Goal: Task Accomplishment & Management: Manage account settings

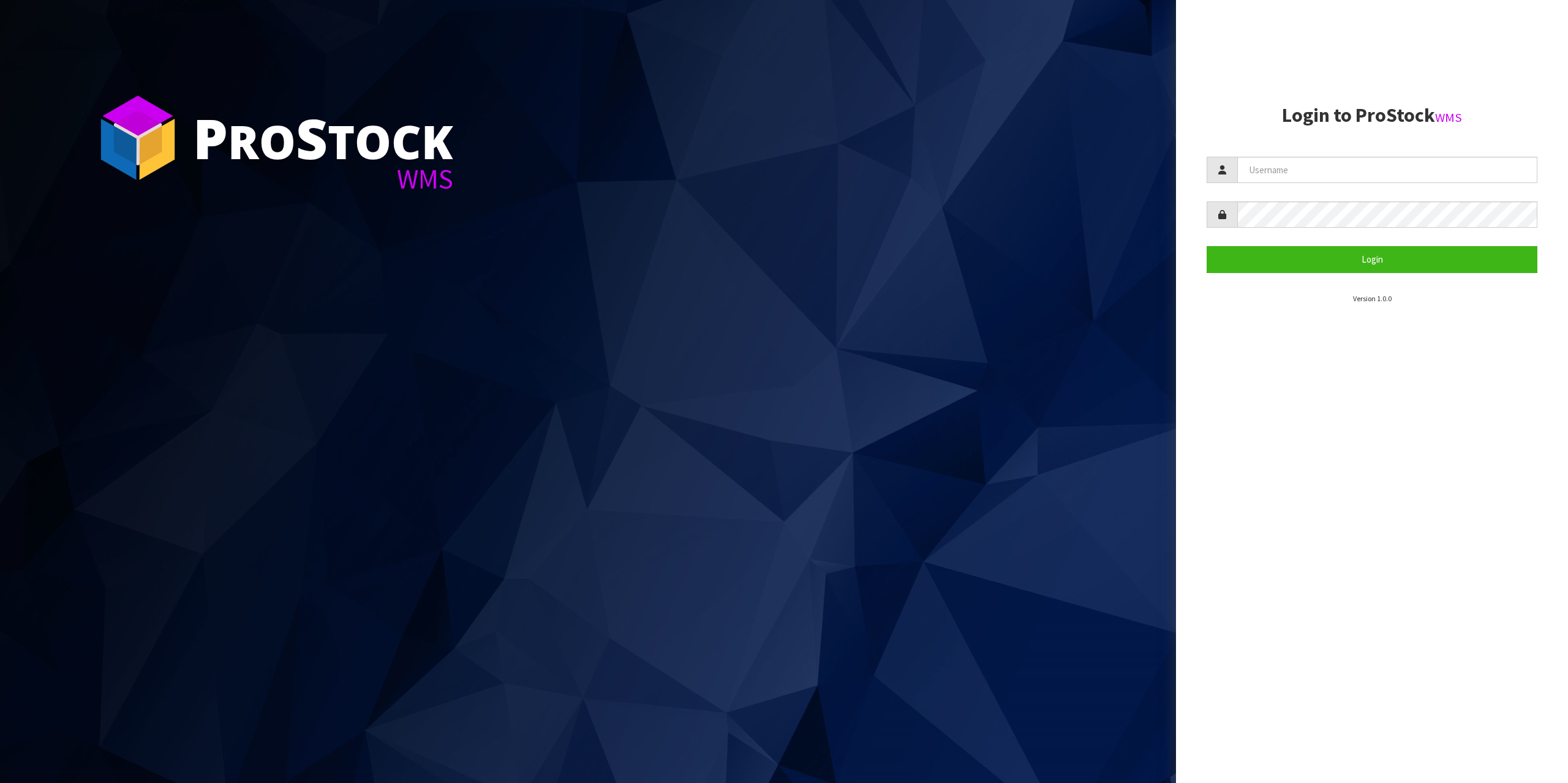
click at [1282, 193] on form "Login" at bounding box center [1371, 214] width 330 height 116
click at [1318, 175] on input "text" at bounding box center [1386, 169] width 300 height 26
type input "zubairmoolla"
click at [1206, 246] on button "Login" at bounding box center [1371, 259] width 330 height 26
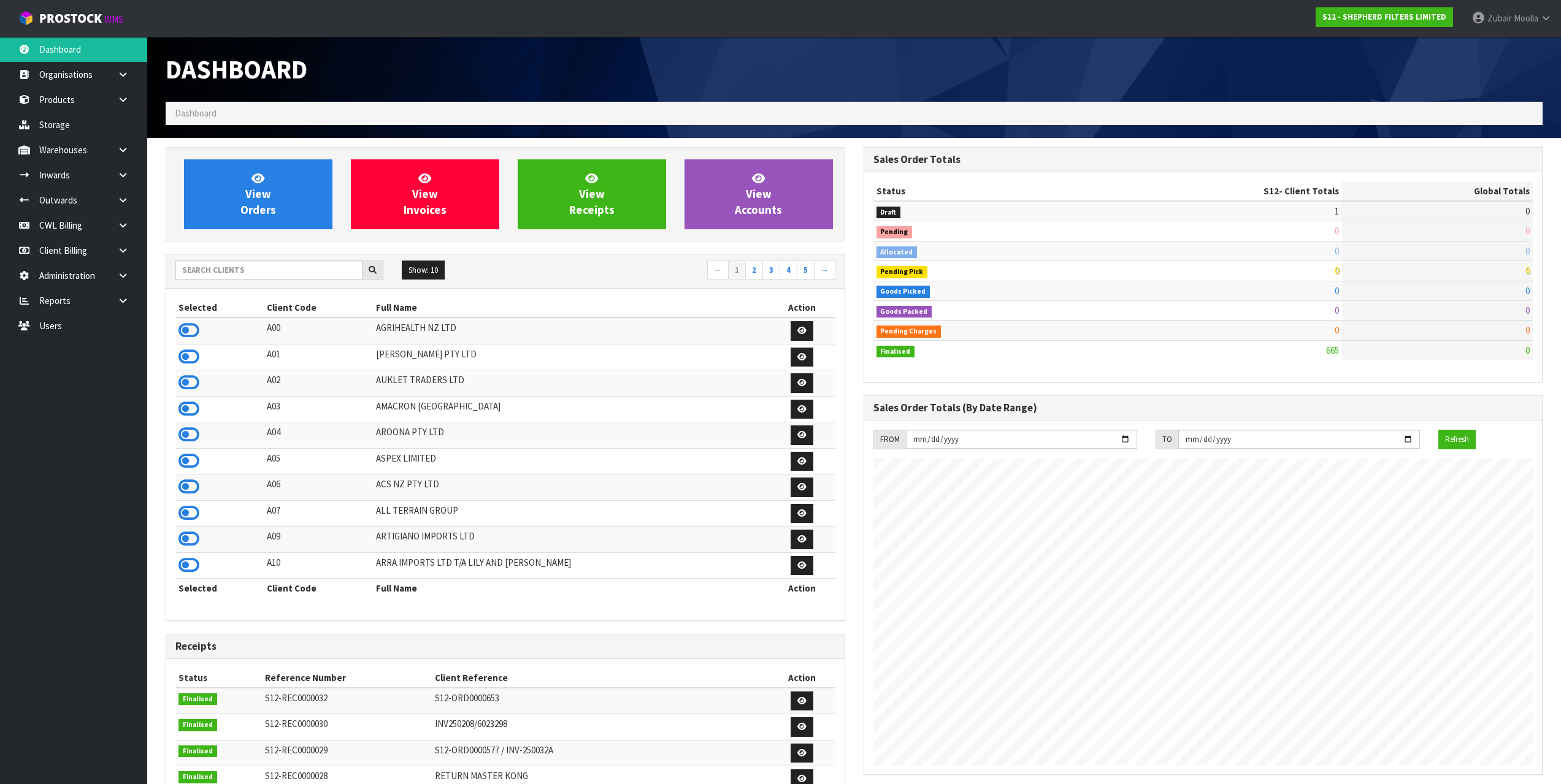
scroll to position [790, 697]
click at [334, 273] on input "y" at bounding box center [269, 270] width 187 height 19
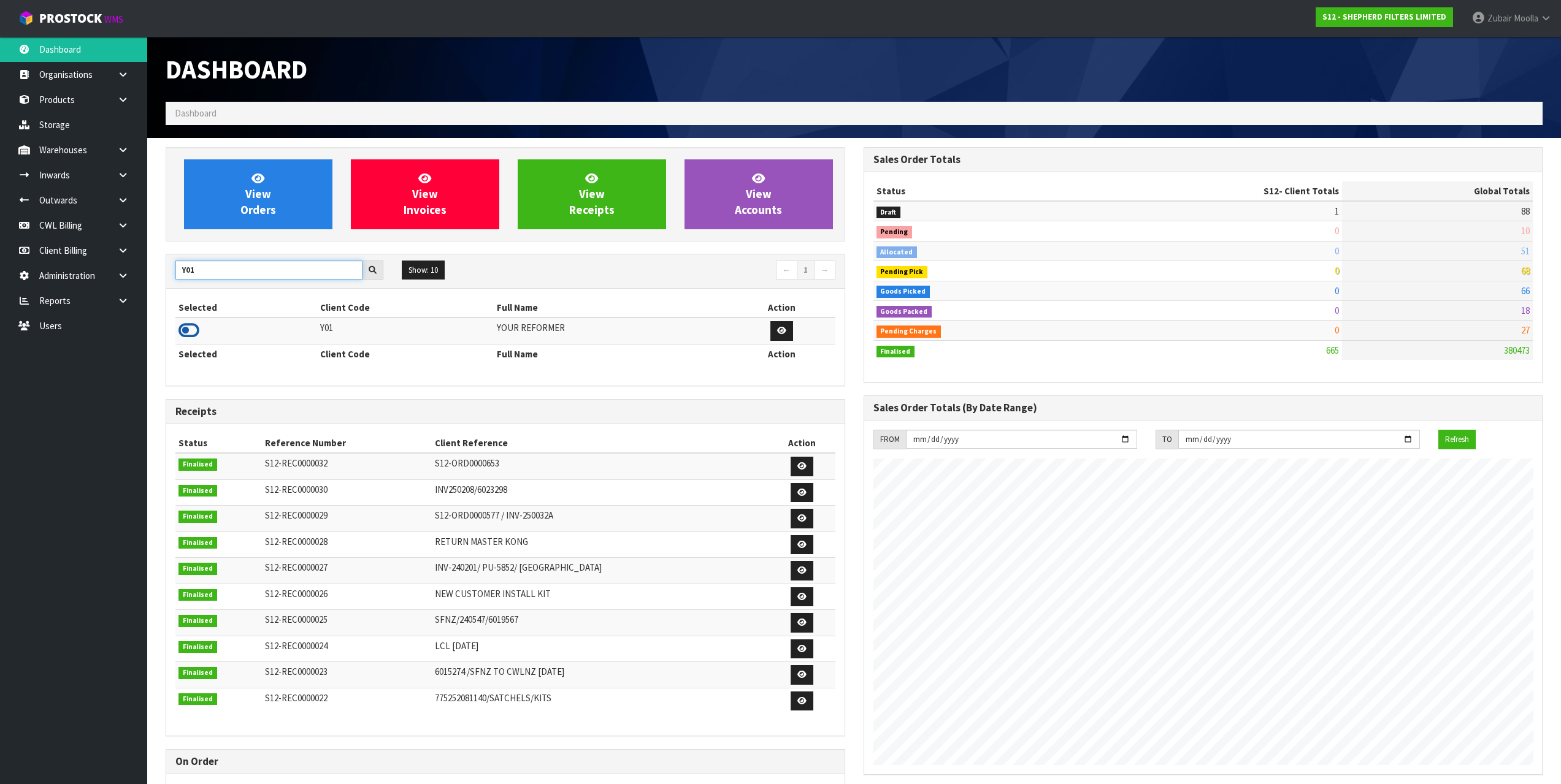
type input "Y01"
click at [184, 337] on icon at bounding box center [188, 331] width 21 height 19
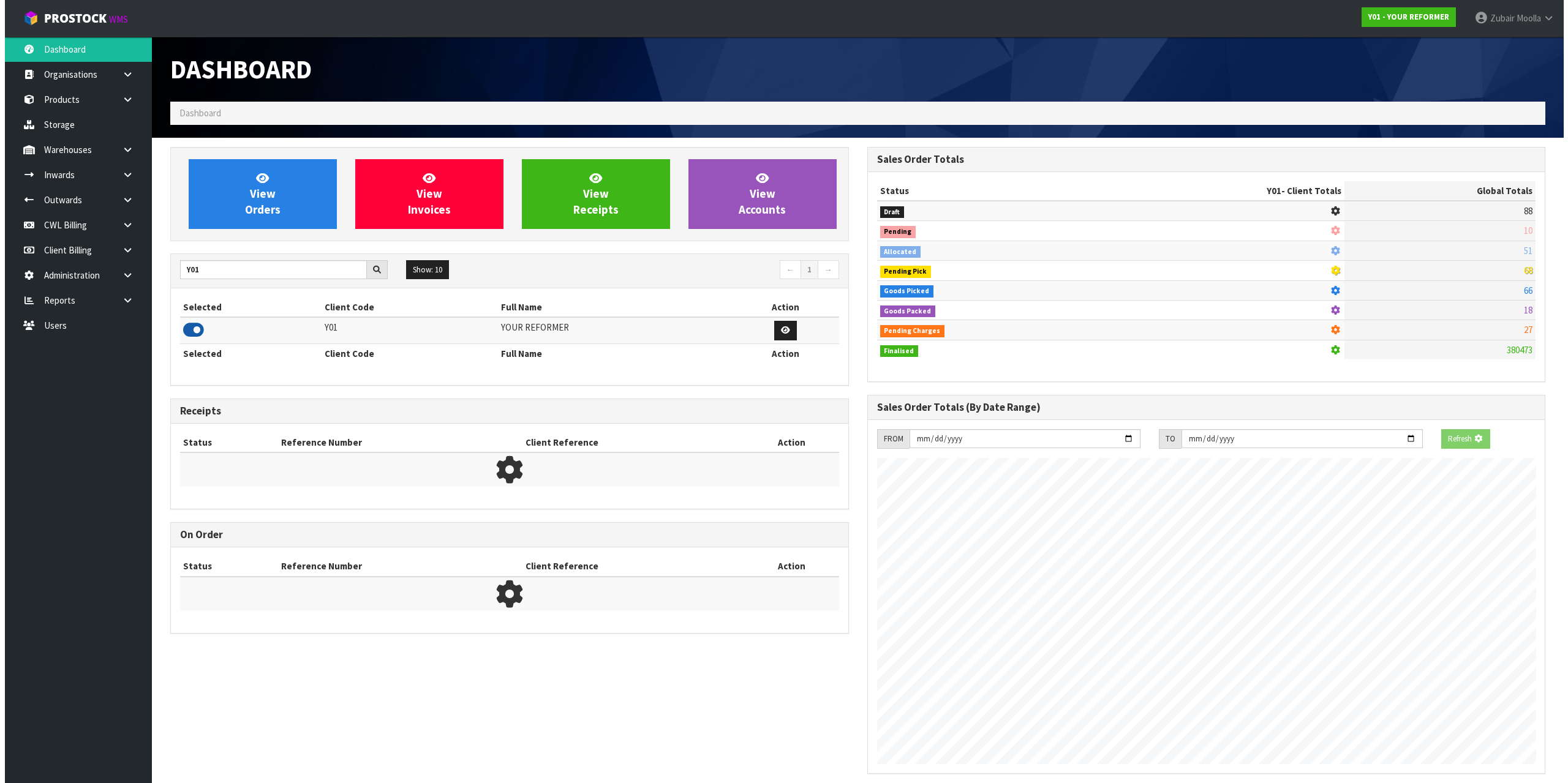
scroll to position [927, 696]
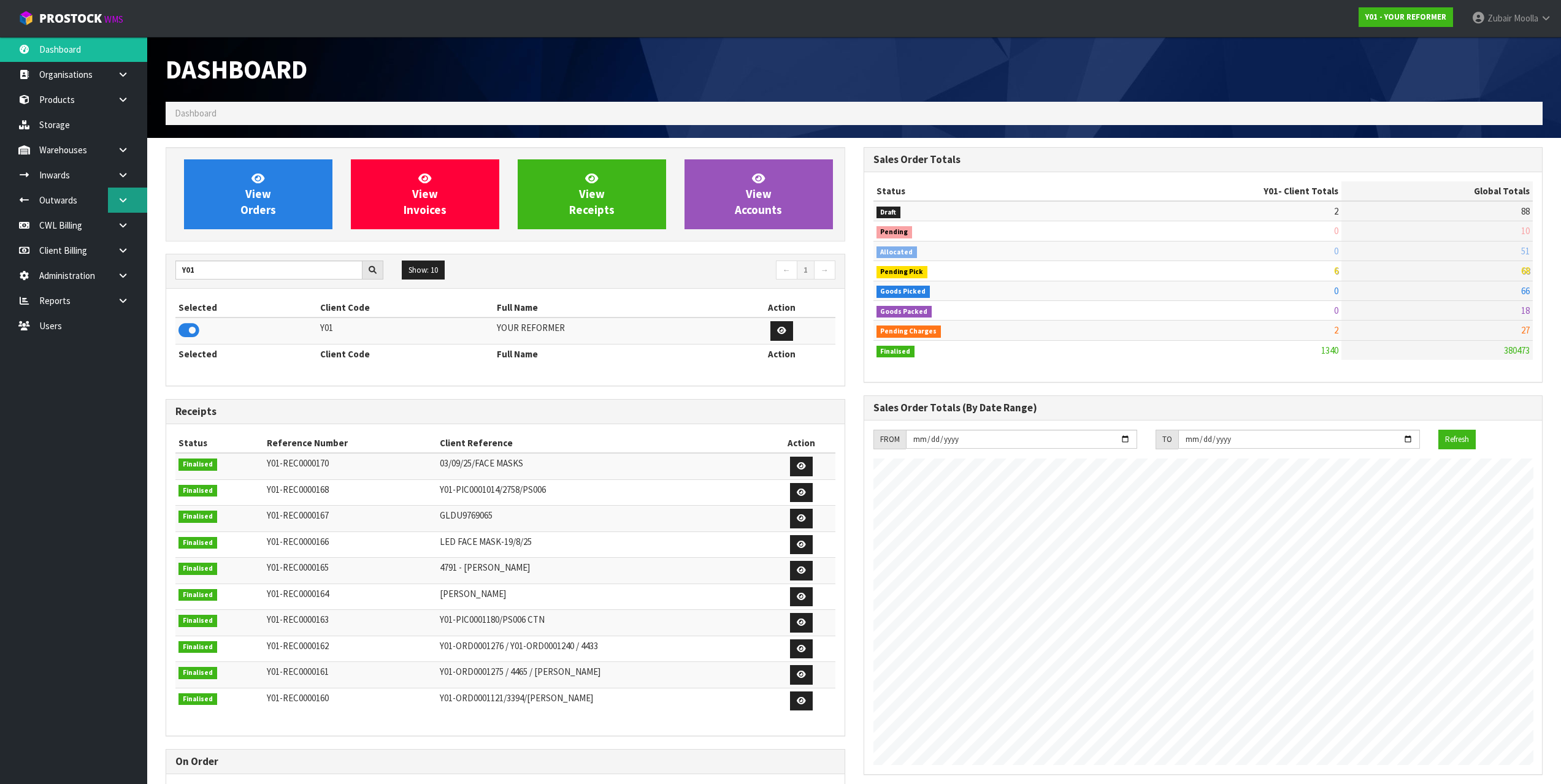
click at [139, 207] on link at bounding box center [127, 200] width 39 height 25
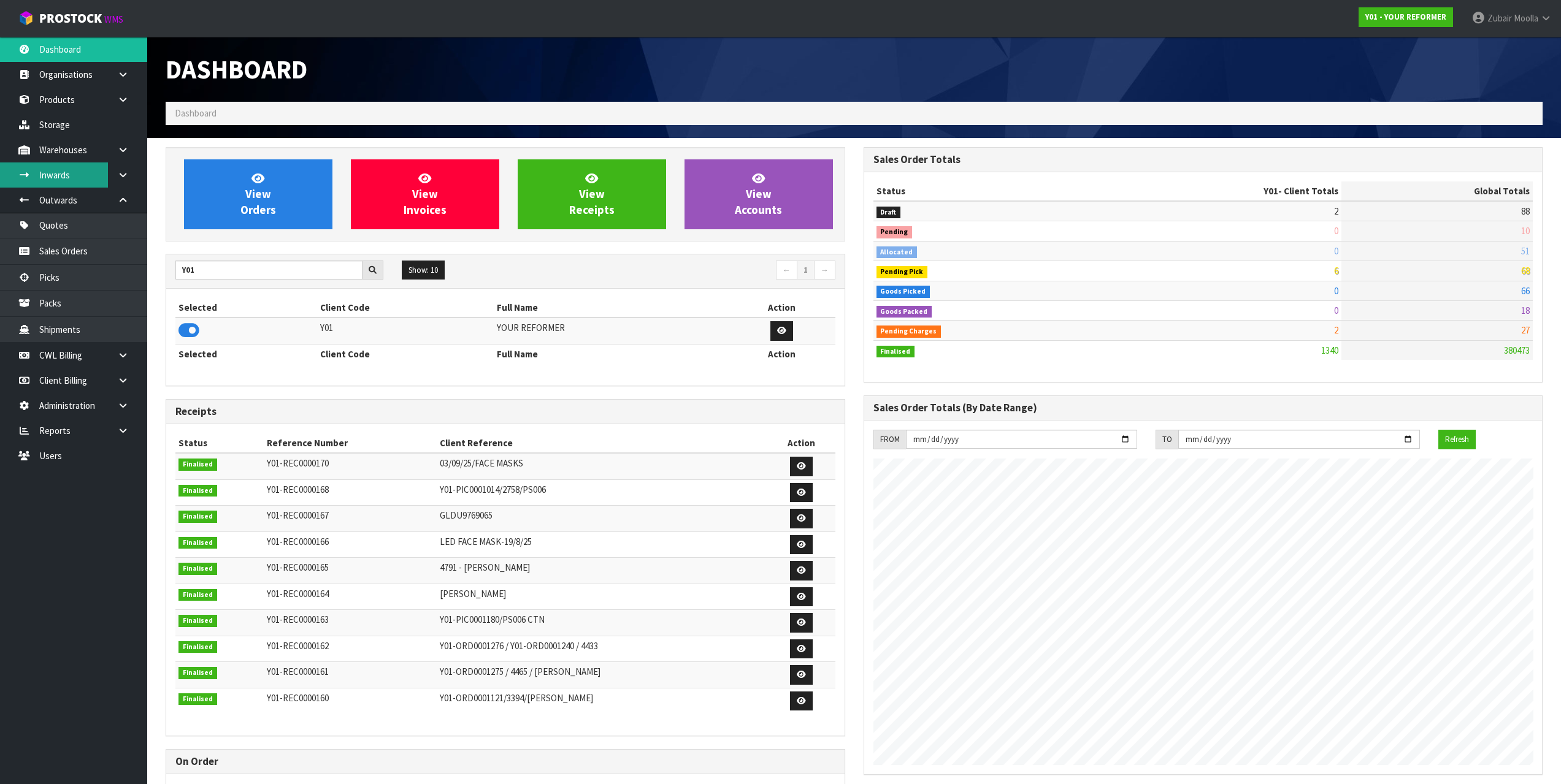
click at [96, 185] on link "Inwards" at bounding box center [73, 175] width 147 height 25
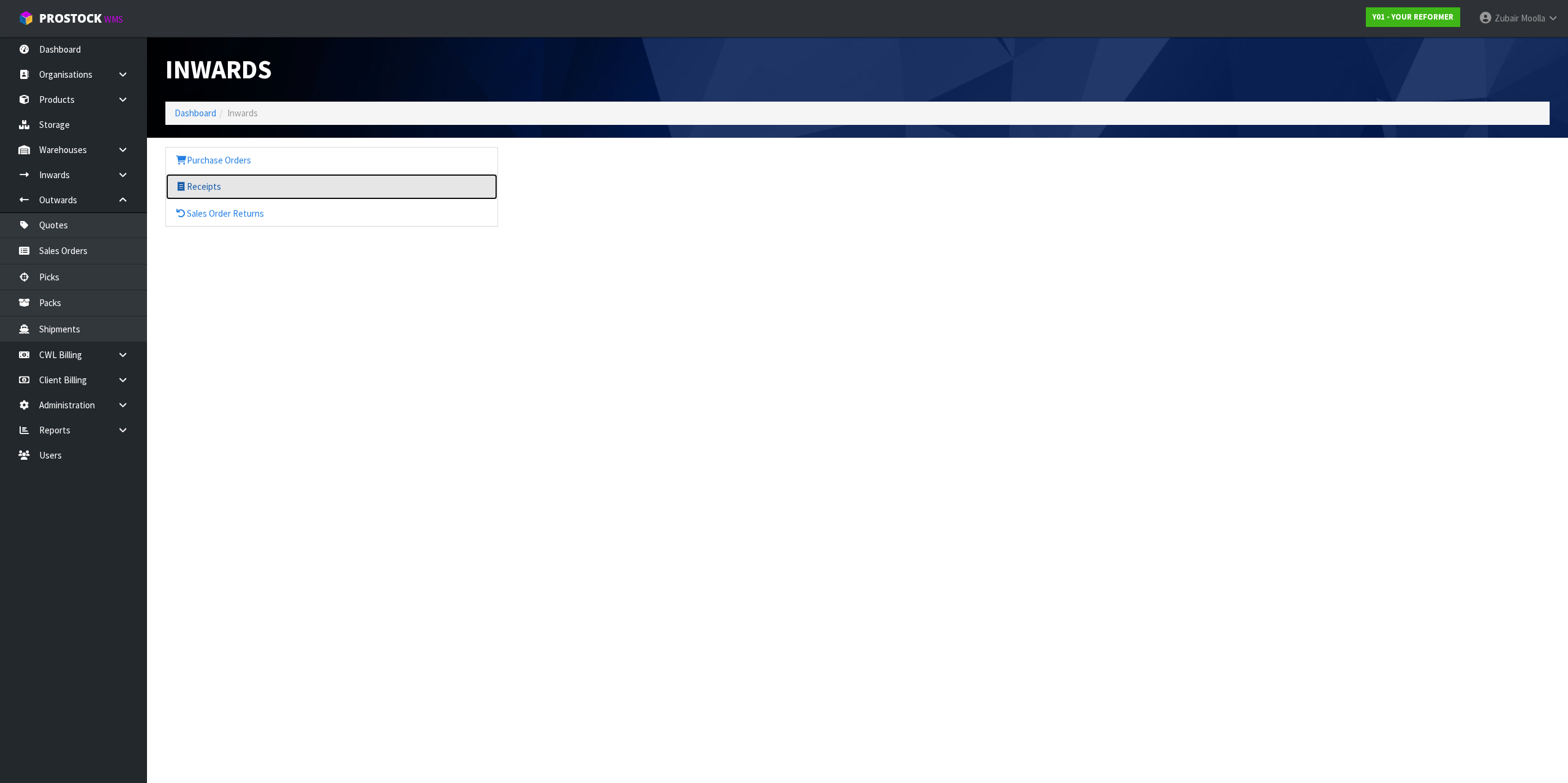
click at [242, 186] on link "Receipts" at bounding box center [331, 186] width 331 height 25
click at [446, 68] on h1 "Inwards" at bounding box center [506, 69] width 683 height 28
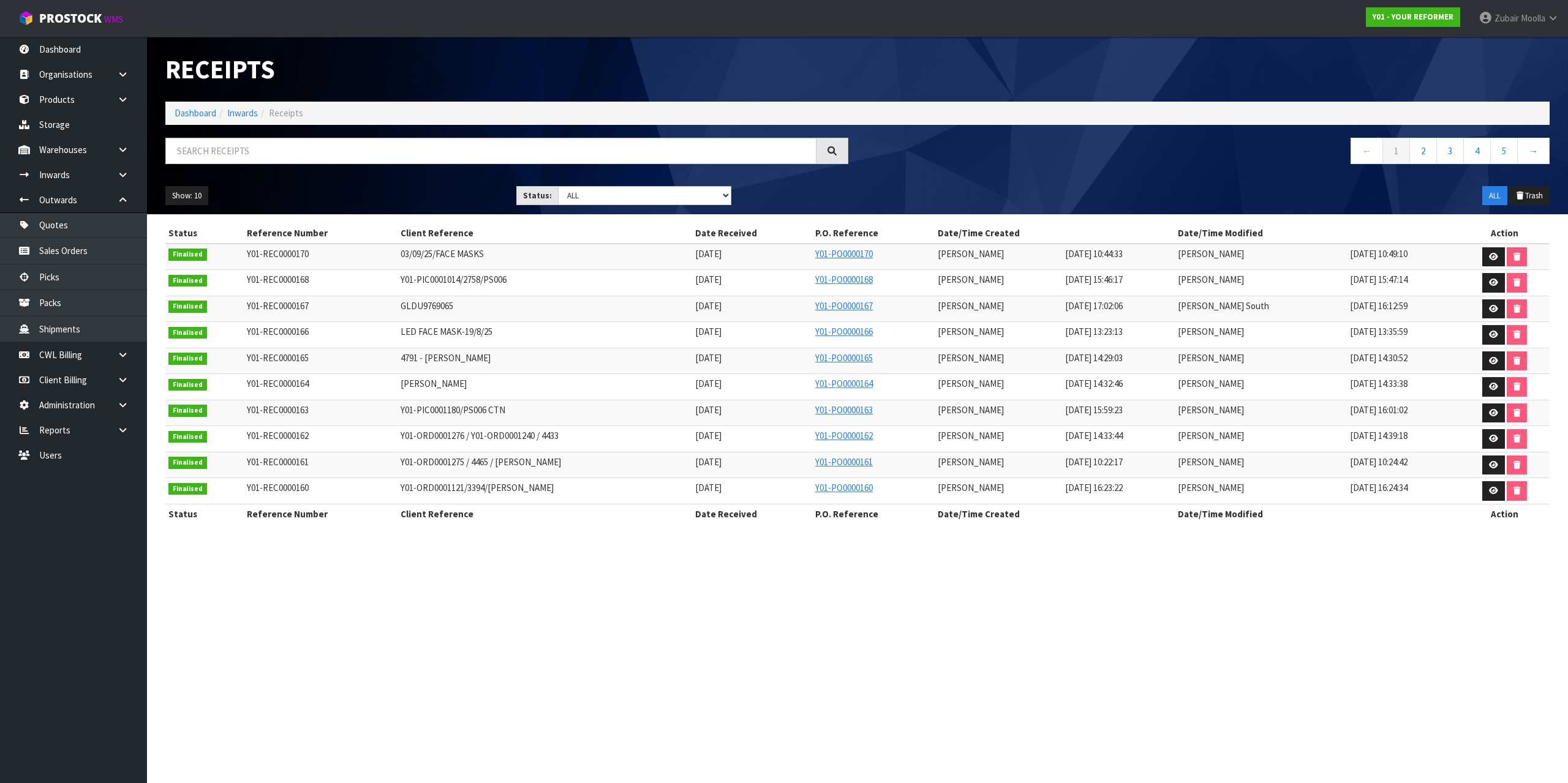
click at [491, 62] on h1 "Receipts" at bounding box center [506, 69] width 683 height 28
click at [558, 124] on ol "Dashboard Inwards Receipts" at bounding box center [857, 113] width 1384 height 23
click at [333, 342] on td "Y01-REC0000166" at bounding box center [320, 335] width 154 height 26
click at [373, 148] on input "text" at bounding box center [491, 151] width 651 height 26
paste input "ORD0001362"
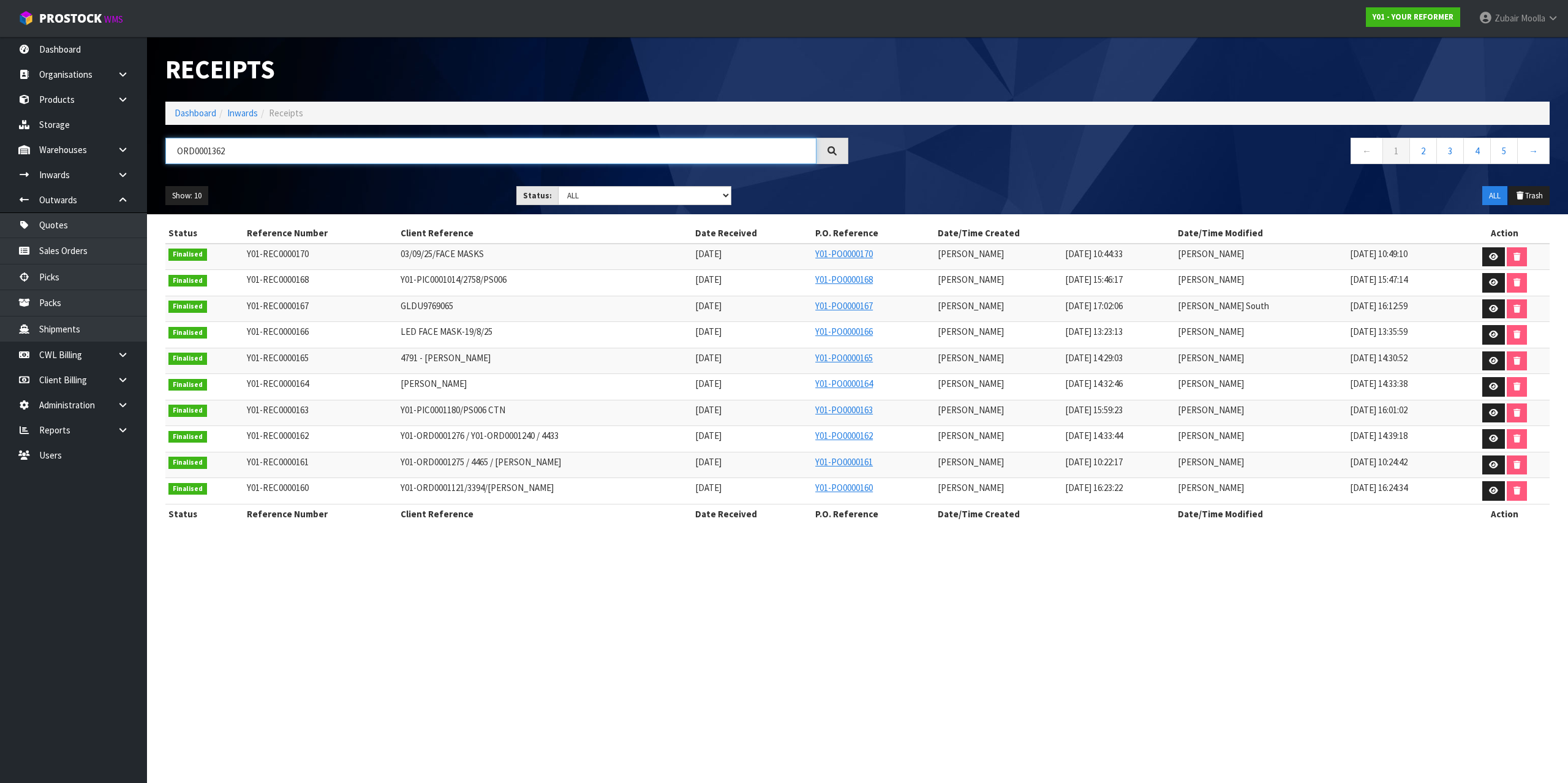
type input "ORD0001362"
click at [600, 24] on nav "Toggle navigation ProStock WMS Y01 - YOUR REFORMER [PERSON_NAME] Logout" at bounding box center [784, 19] width 1568 height 37
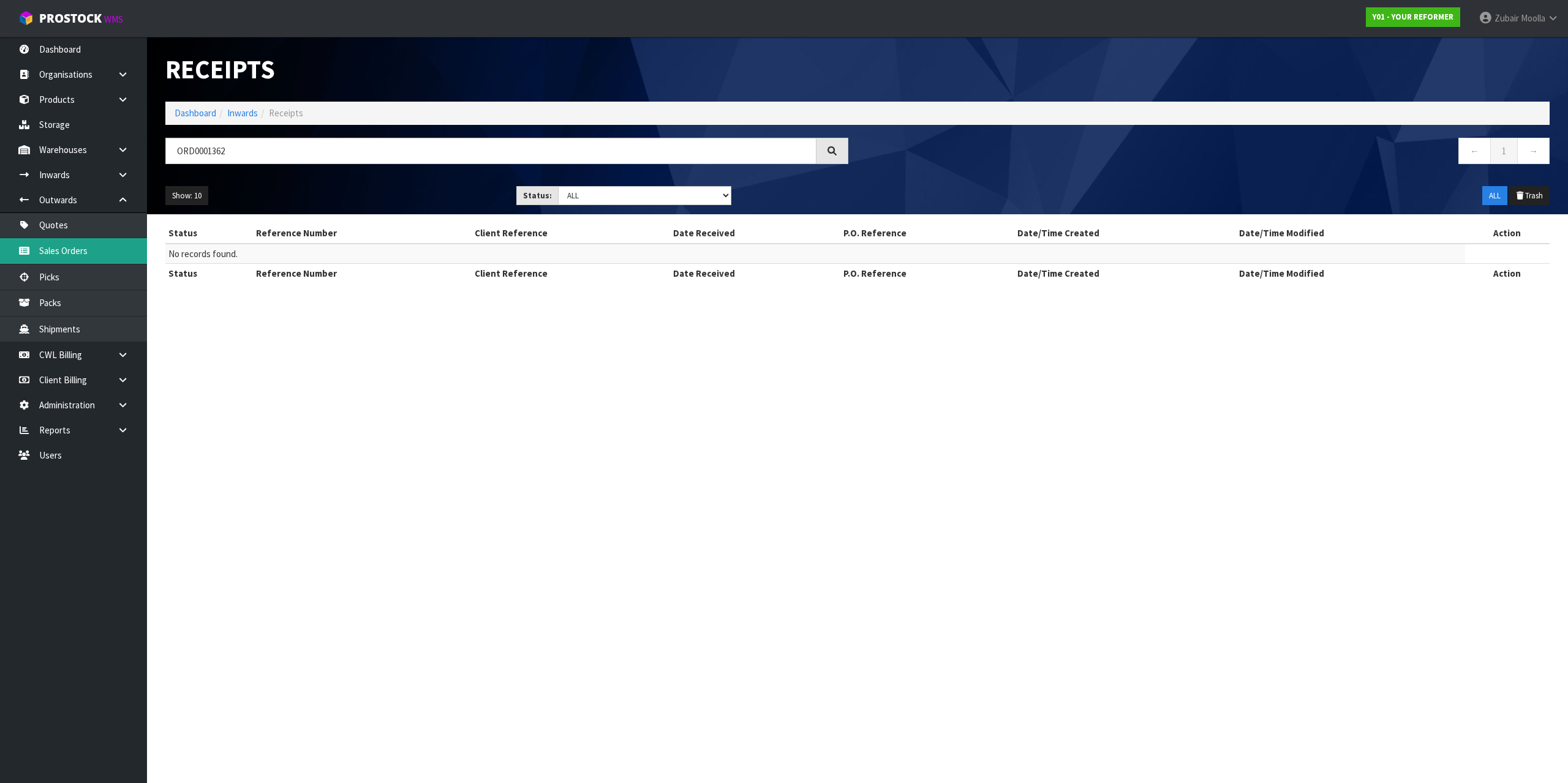
click at [78, 253] on link "Sales Orders" at bounding box center [73, 251] width 147 height 25
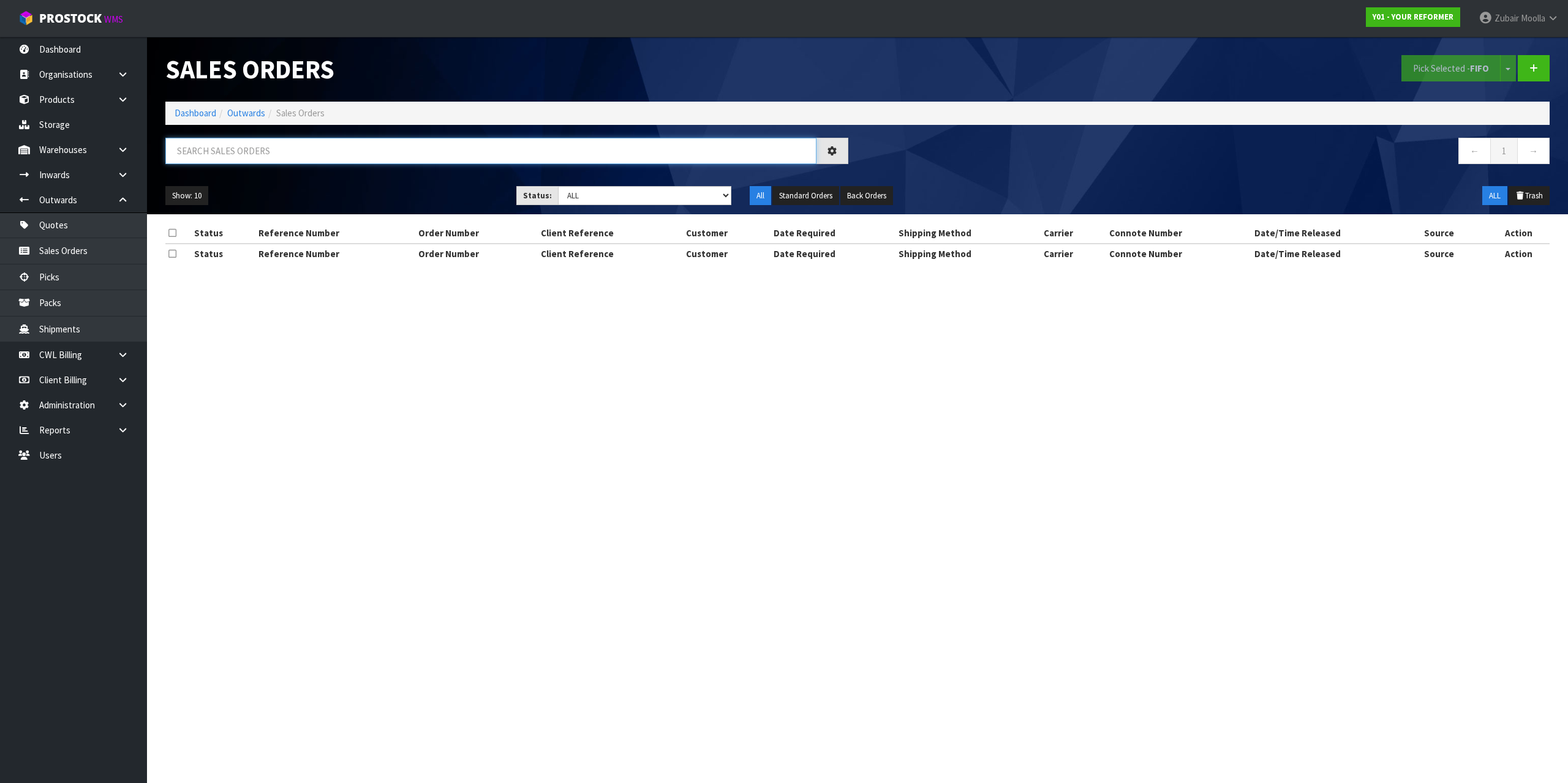
click at [244, 161] on input "text" at bounding box center [491, 151] width 651 height 26
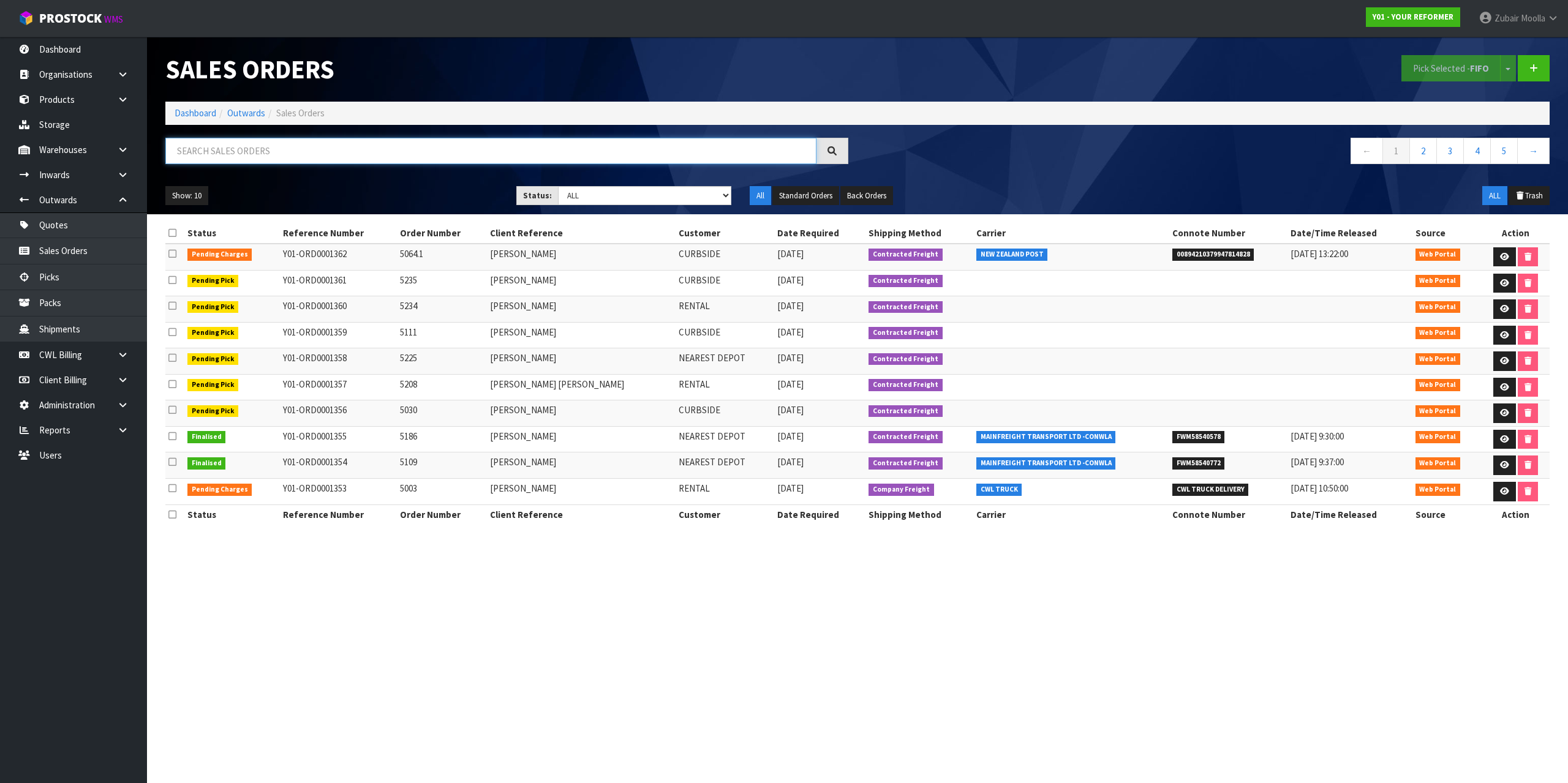
paste input "ORD0001362"
type input "ORD0001362"
click at [463, 70] on h1 "Sales Orders" at bounding box center [506, 69] width 683 height 28
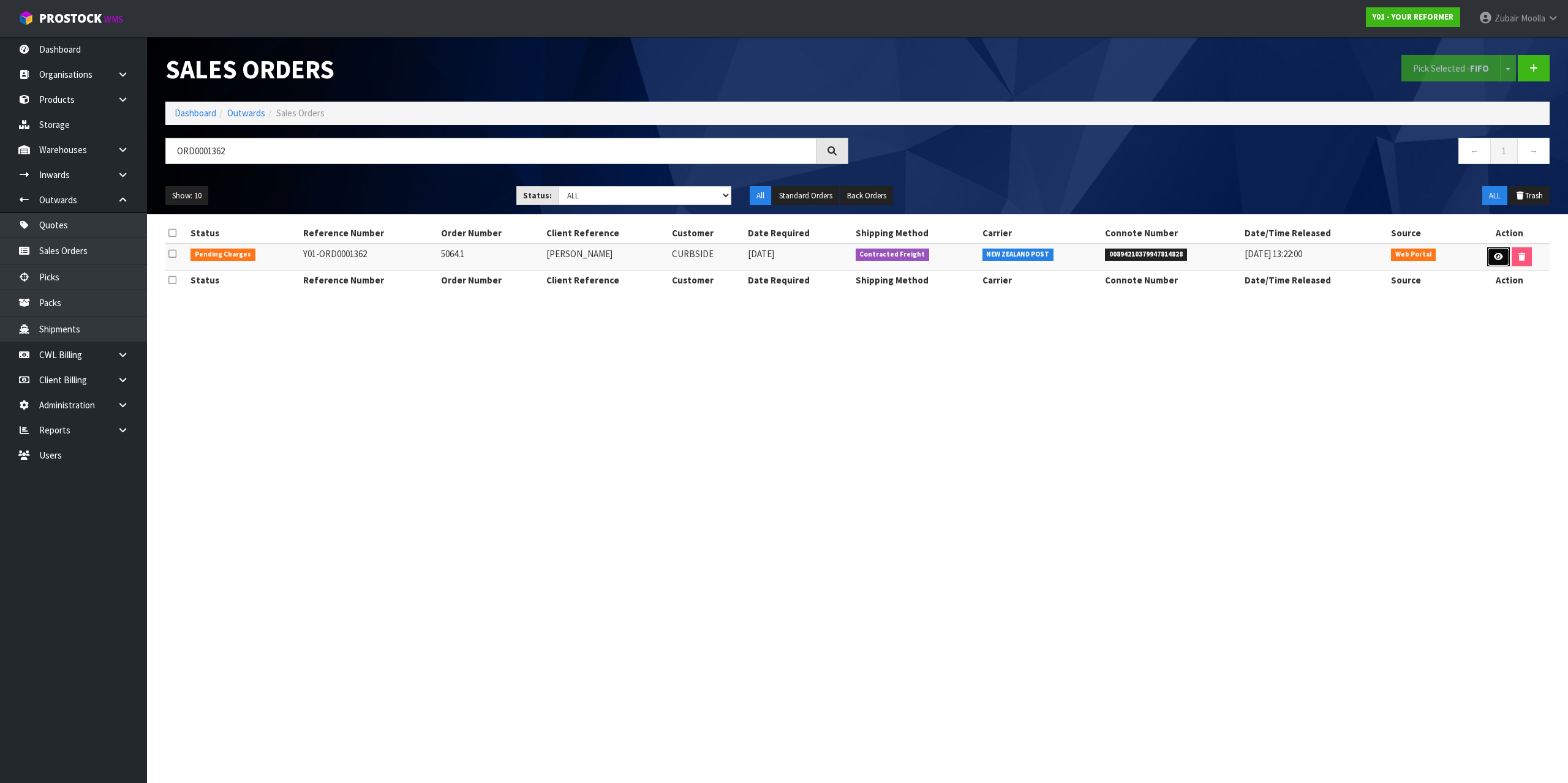
click at [1494, 254] on icon at bounding box center [1498, 256] width 9 height 8
click at [1502, 660] on section "Sales Orders Pick Selected - FIFO Split button! FIFO - First In First Out FEFO …" at bounding box center [784, 392] width 1568 height 783
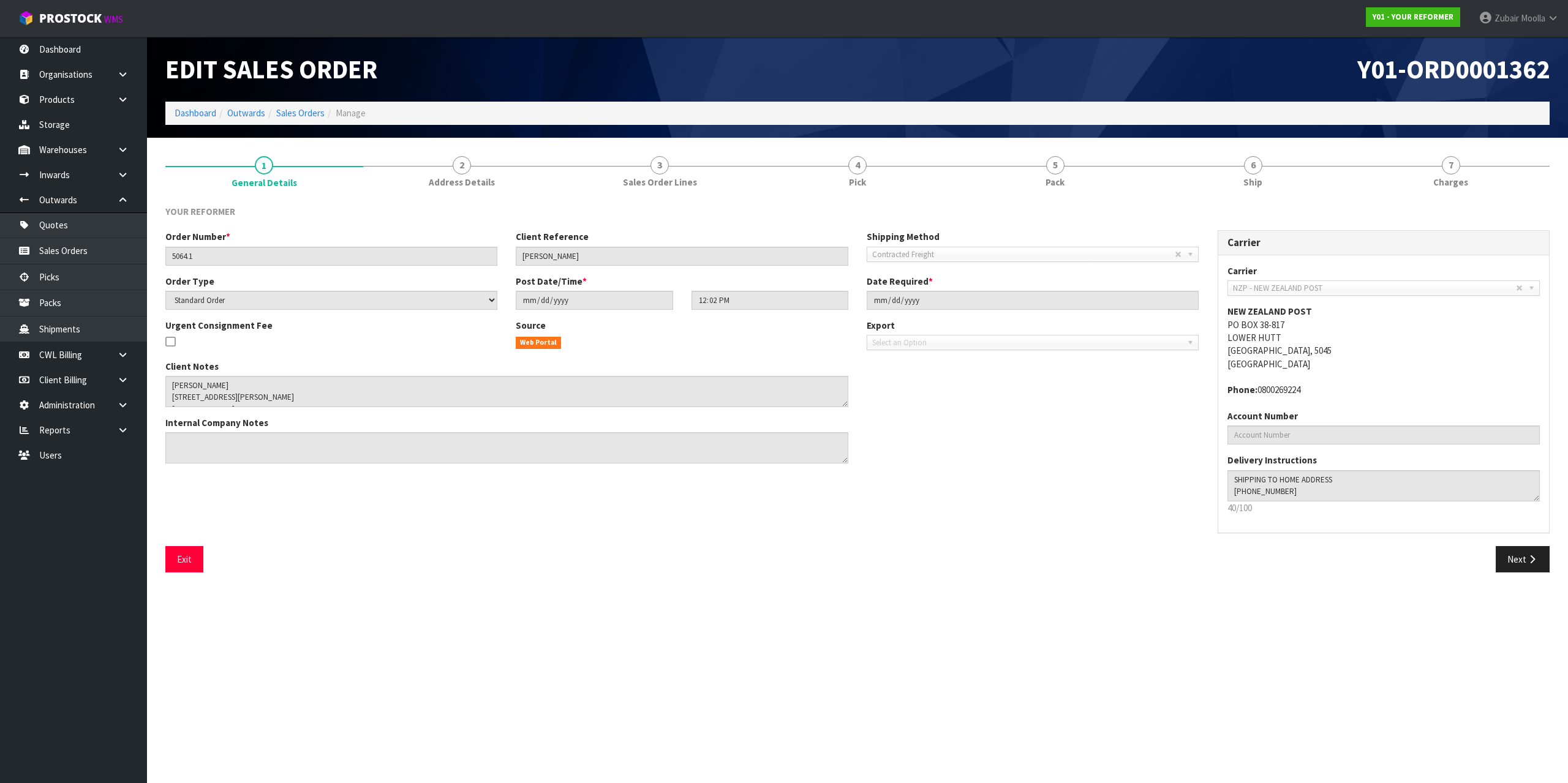
click at [858, 199] on div "YOUR REFORMER Order Number * 5064.1 Client Reference [PERSON_NAME] Shipping Met…" at bounding box center [857, 389] width 1384 height 387
click at [901, 169] on link "4 Pick" at bounding box center [858, 171] width 198 height 48
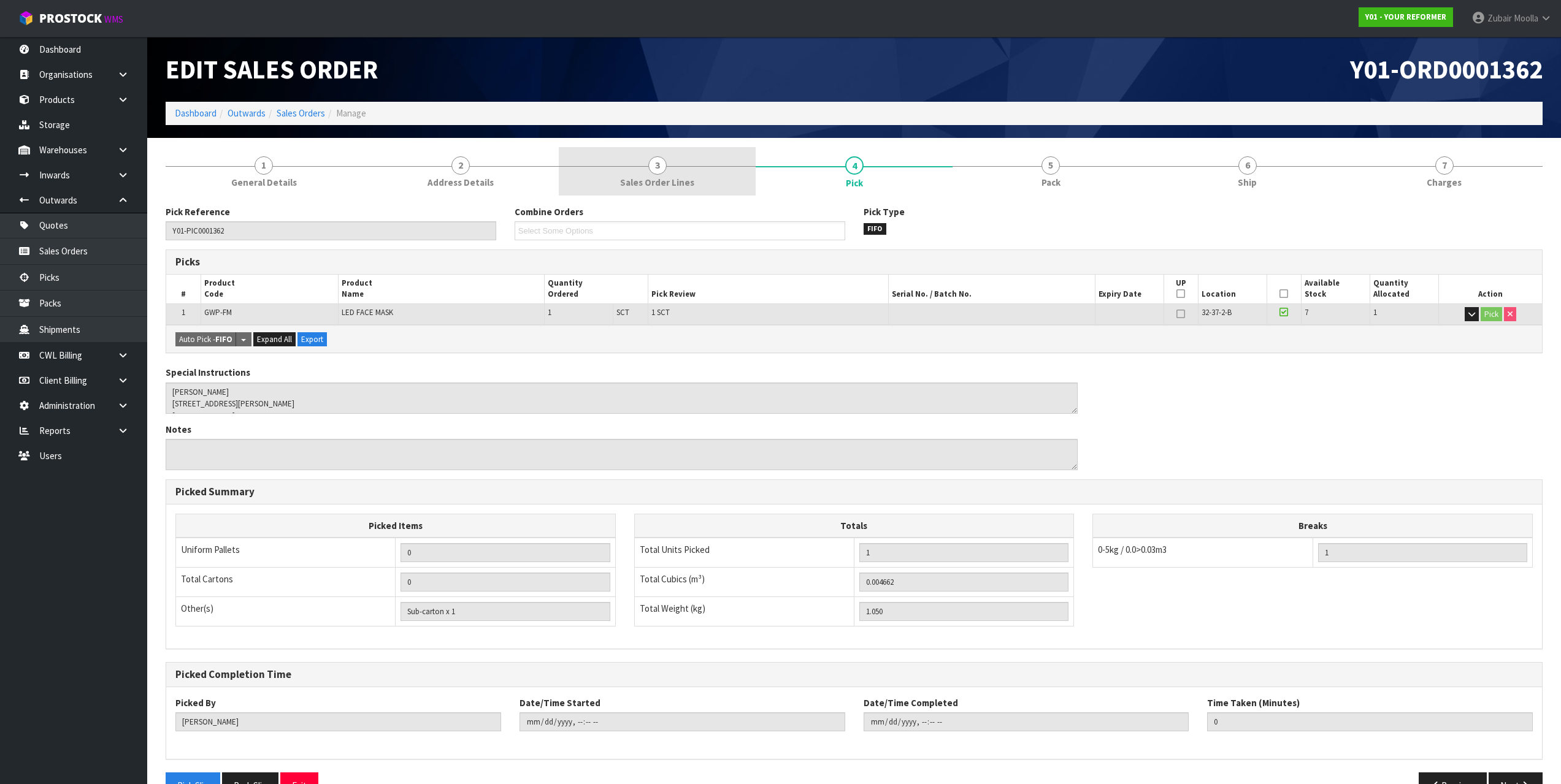
click at [623, 173] on link "3 Sales Order Lines" at bounding box center [657, 171] width 197 height 48
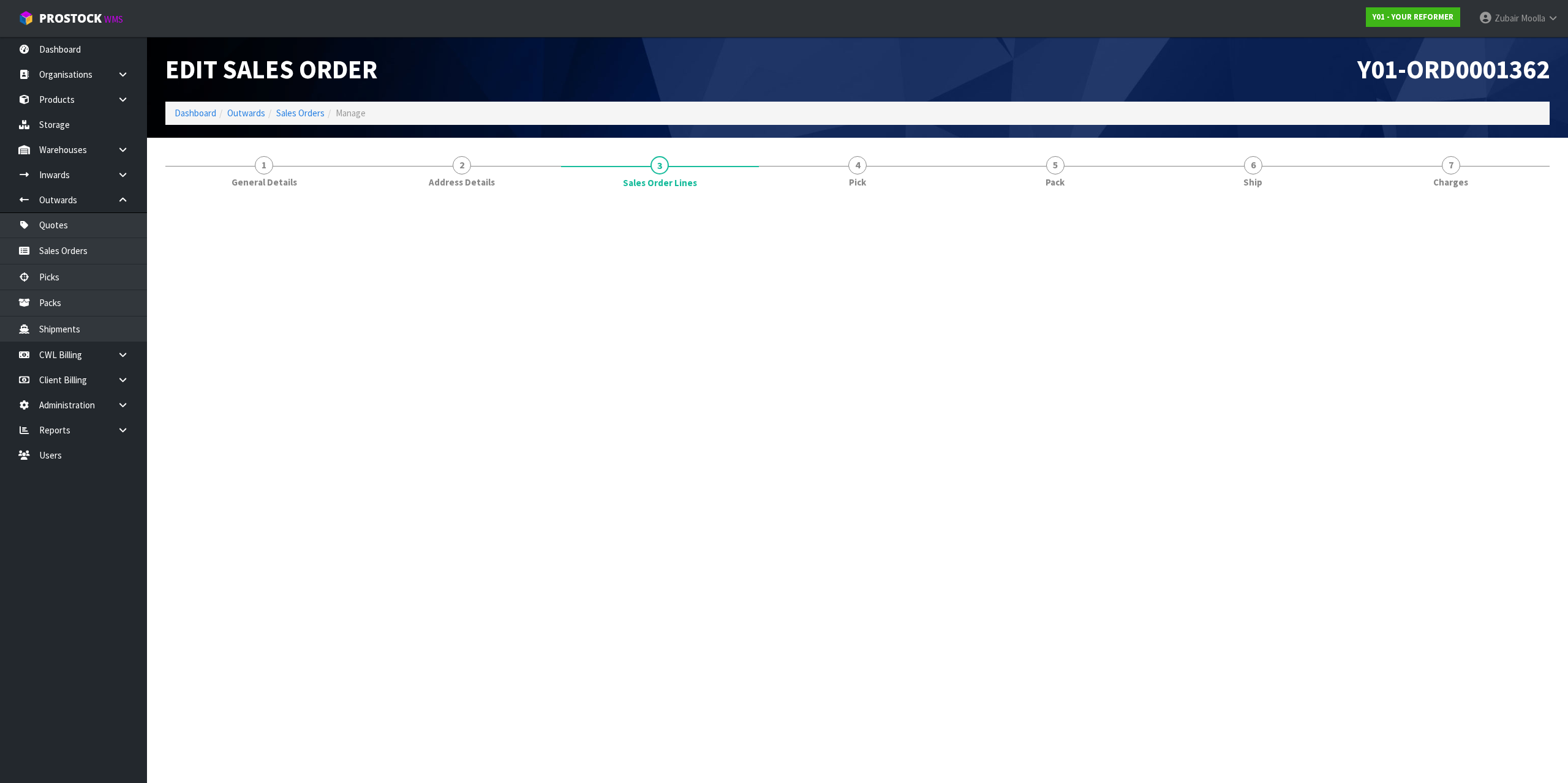
click at [934, 96] on div "Y01-ORD0001362" at bounding box center [1208, 69] width 701 height 65
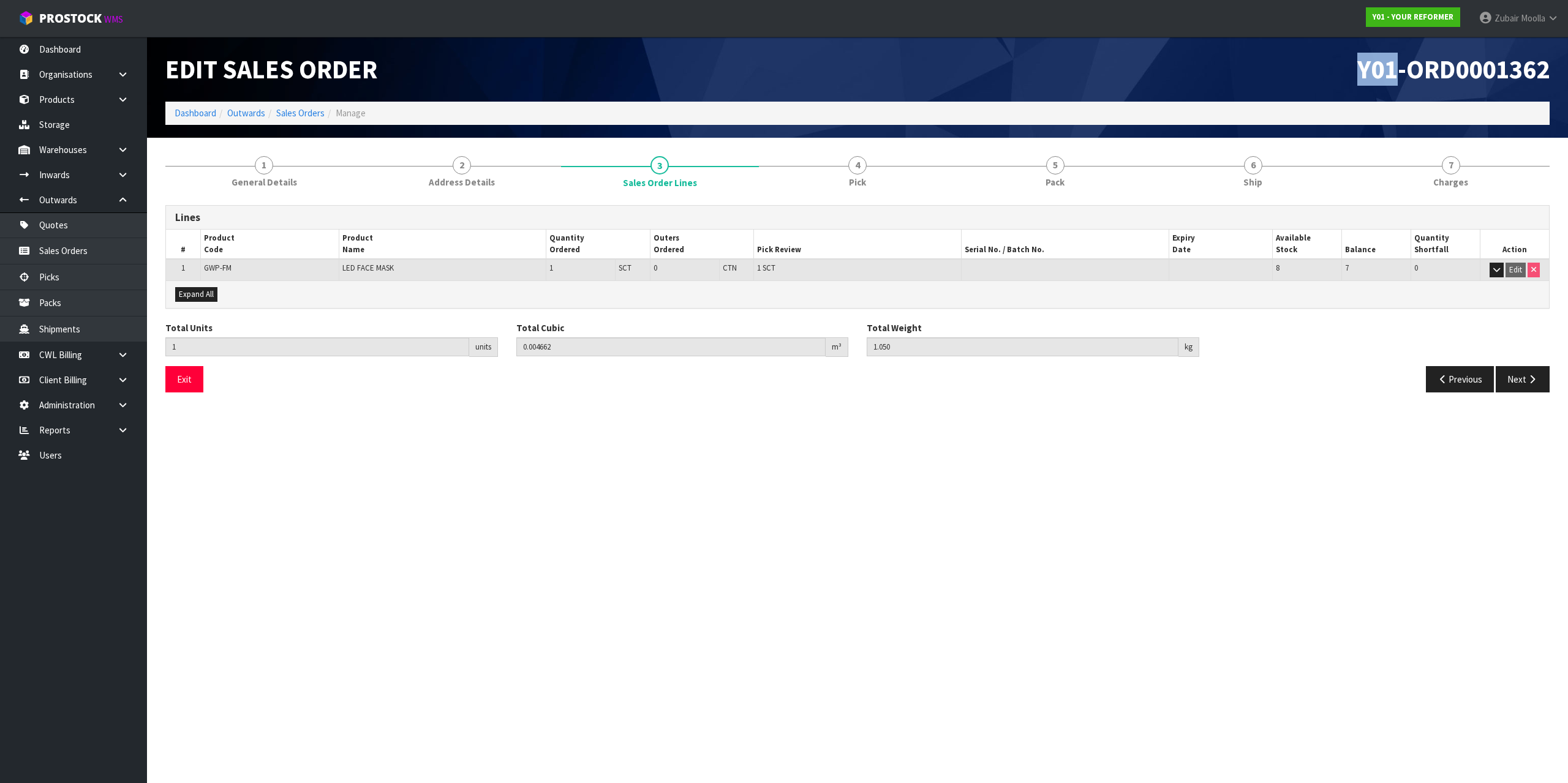
click at [934, 96] on div "Y01-ORD0001362" at bounding box center [1208, 69] width 701 height 65
click at [707, 332] on div "Total Cubic 0.004662 m³" at bounding box center [682, 340] width 351 height 36
drag, startPoint x: 929, startPoint y: 347, endPoint x: 660, endPoint y: 354, distance: 269.1
click at [660, 354] on div "Total Units 1 units Total Cubic 0.004662 m³ Total Weight 1.050 kg" at bounding box center [857, 344] width 1403 height 45
click at [1504, 270] on td "Edit" at bounding box center [1514, 270] width 69 height 21
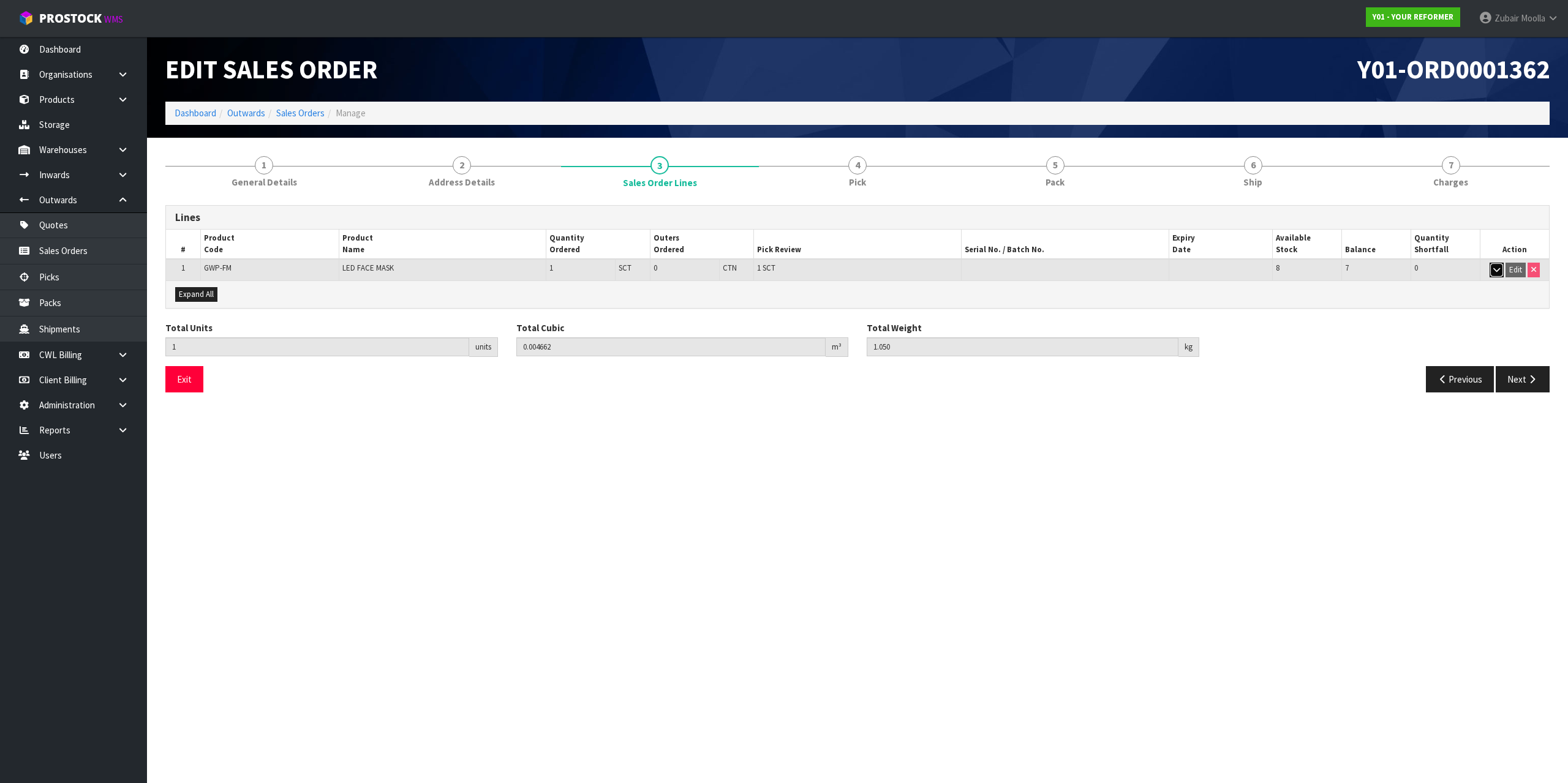
click at [1492, 263] on button "button" at bounding box center [1497, 270] width 14 height 15
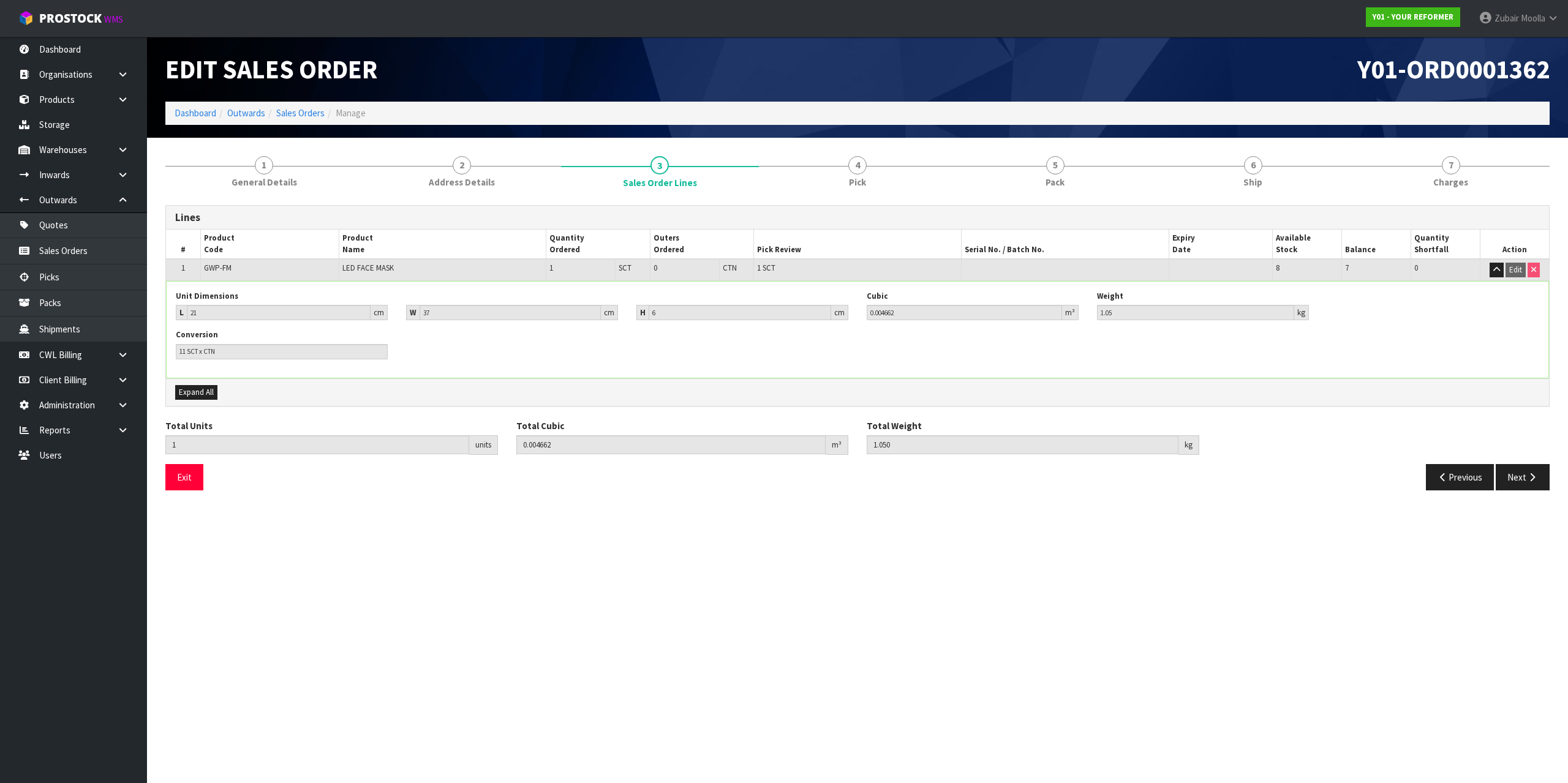
click at [781, 285] on div "Unit Dimensions L 21 cm W 37 cm H 6 cm Cubic 0.004662 m³ Weight 1.05 kg Convers…" at bounding box center [857, 330] width 1381 height 96
click at [780, 285] on div "Unit Dimensions L 21 cm W 37 cm H 6 cm Cubic 0.004662 m³ Weight 1.05 kg Convers…" at bounding box center [857, 330] width 1381 height 96
click at [179, 351] on input "11 SCT x CTN" at bounding box center [282, 352] width 212 height 16
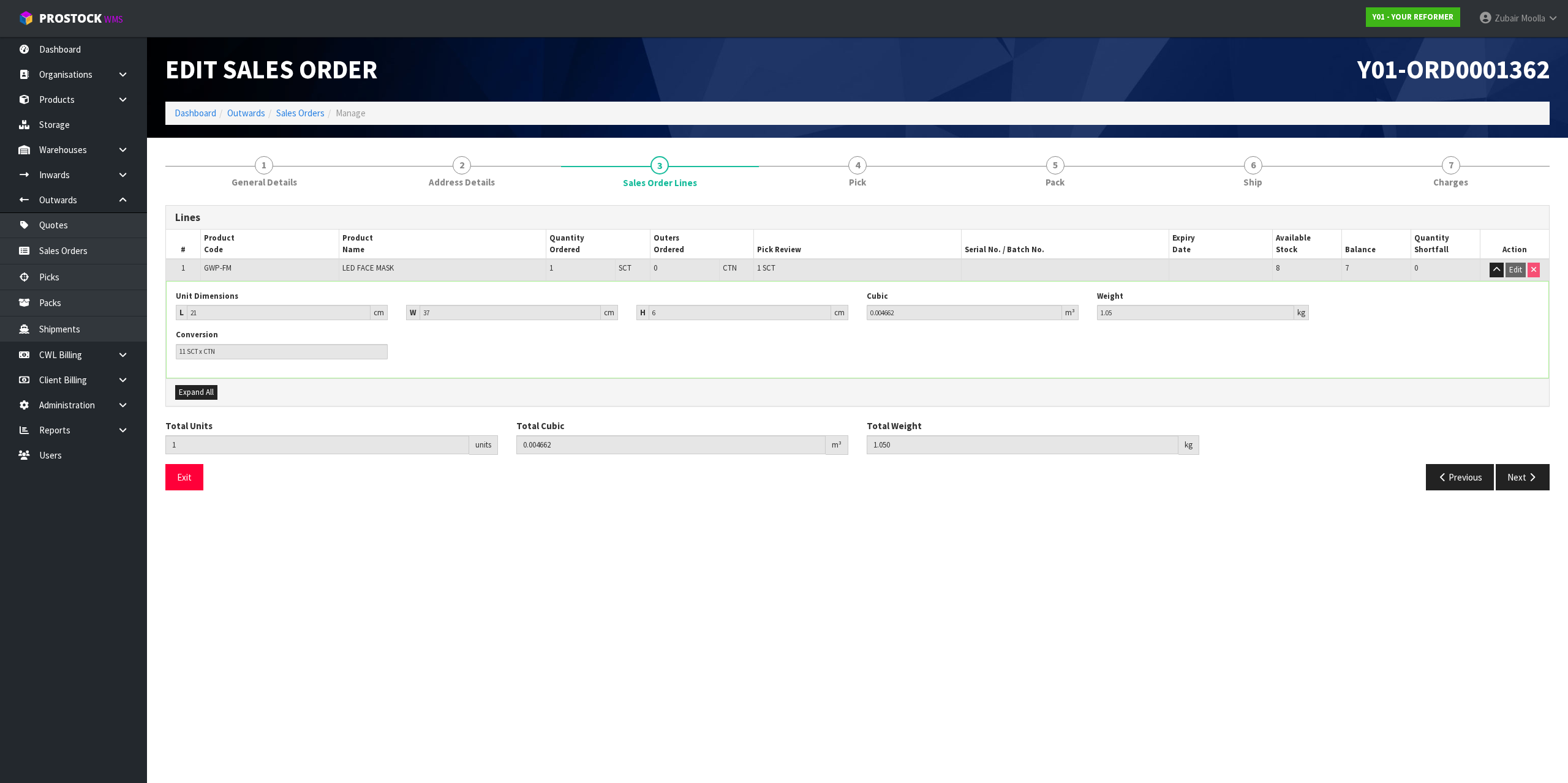
click at [211, 271] on span "GWP-FM" at bounding box center [217, 268] width 28 height 11
drag, startPoint x: 211, startPoint y: 271, endPoint x: 226, endPoint y: 271, distance: 15.0
click at [226, 271] on span "GWP-FM" at bounding box center [217, 268] width 28 height 11
copy span "GWP-FM"
click at [606, 77] on h1 "Edit Sales Order" at bounding box center [506, 69] width 683 height 28
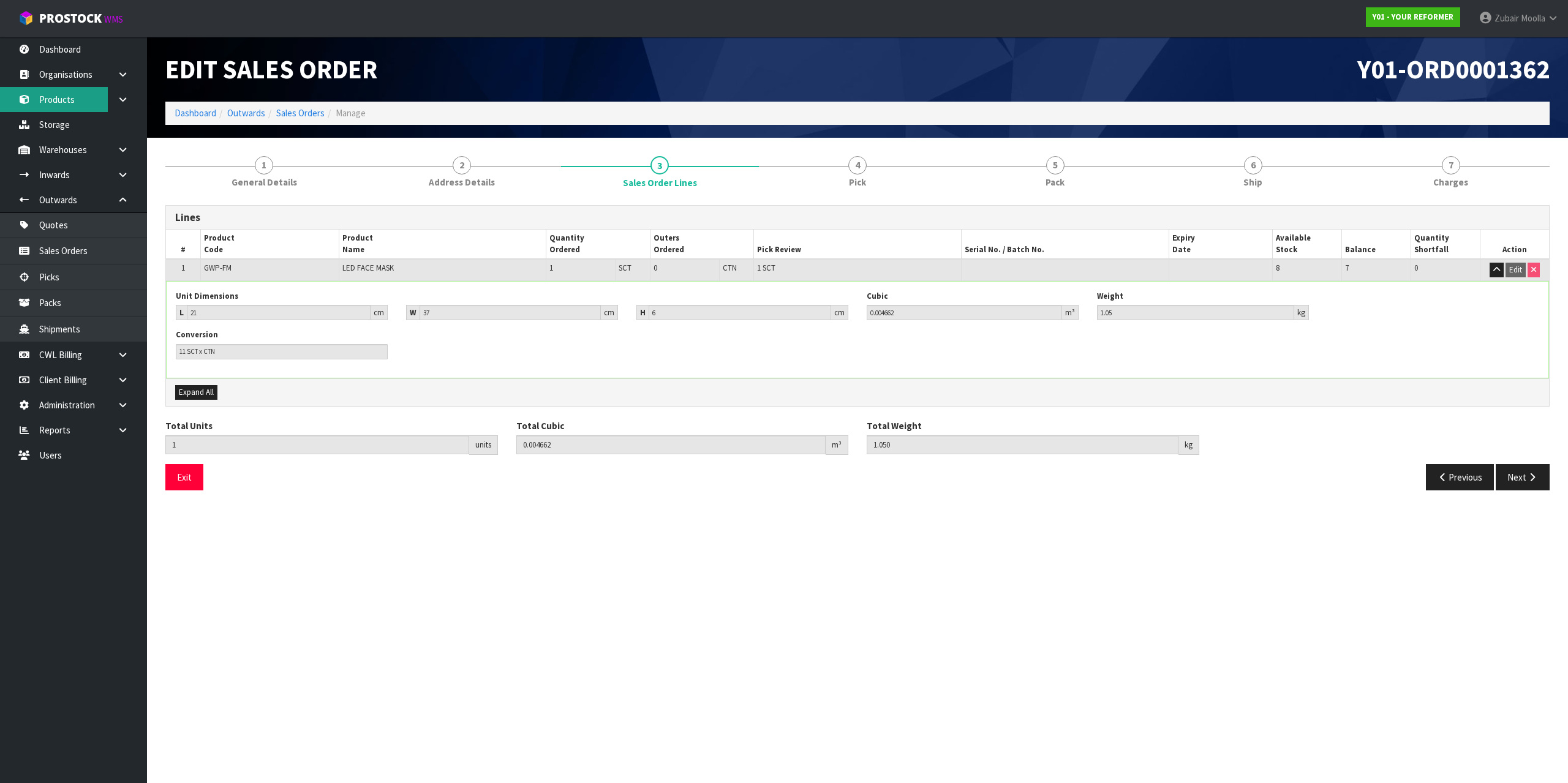
click at [51, 106] on link "Products" at bounding box center [73, 99] width 147 height 25
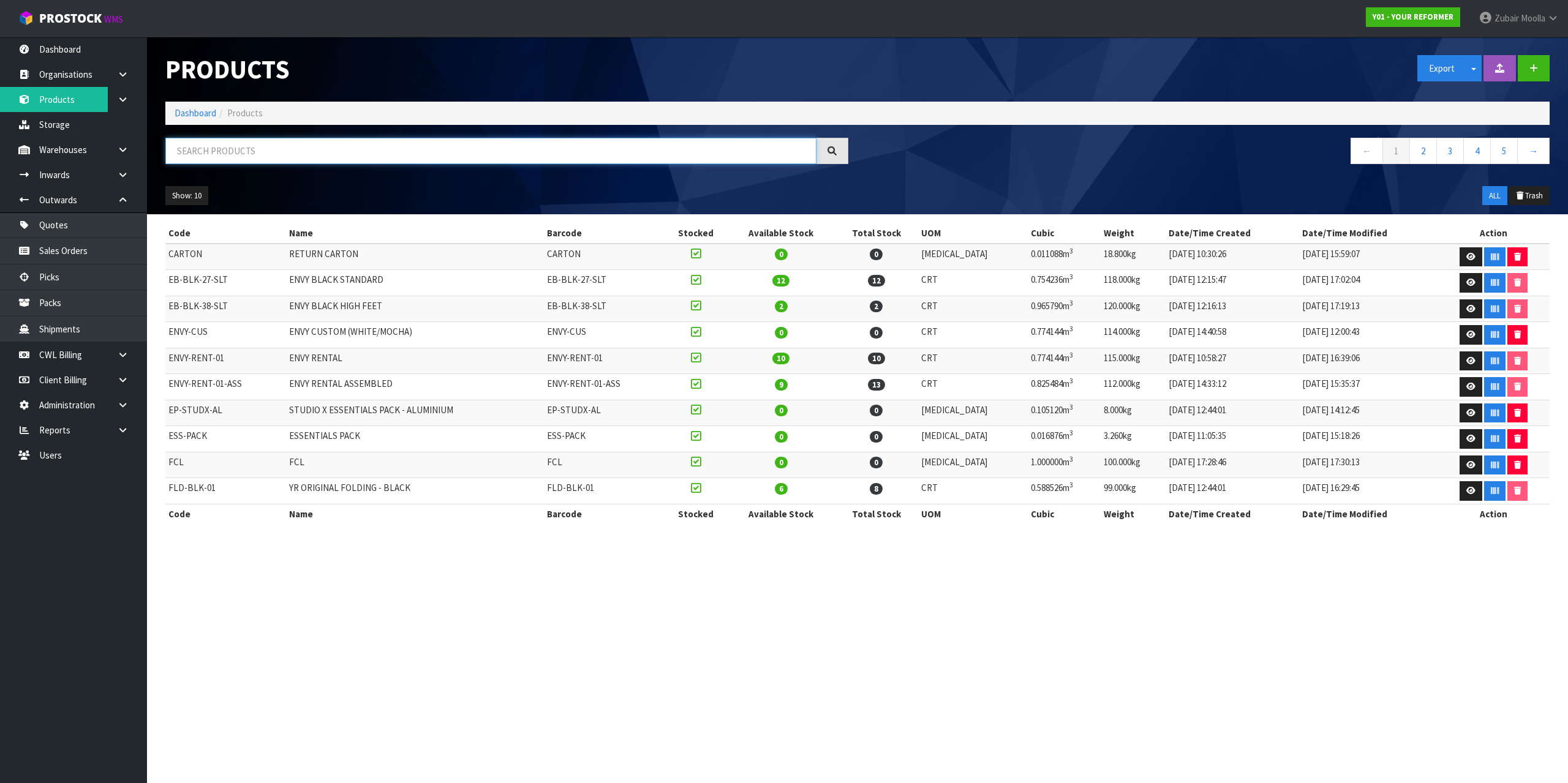
click at [269, 155] on input "text" at bounding box center [491, 151] width 651 height 26
paste input "GWP-FM"
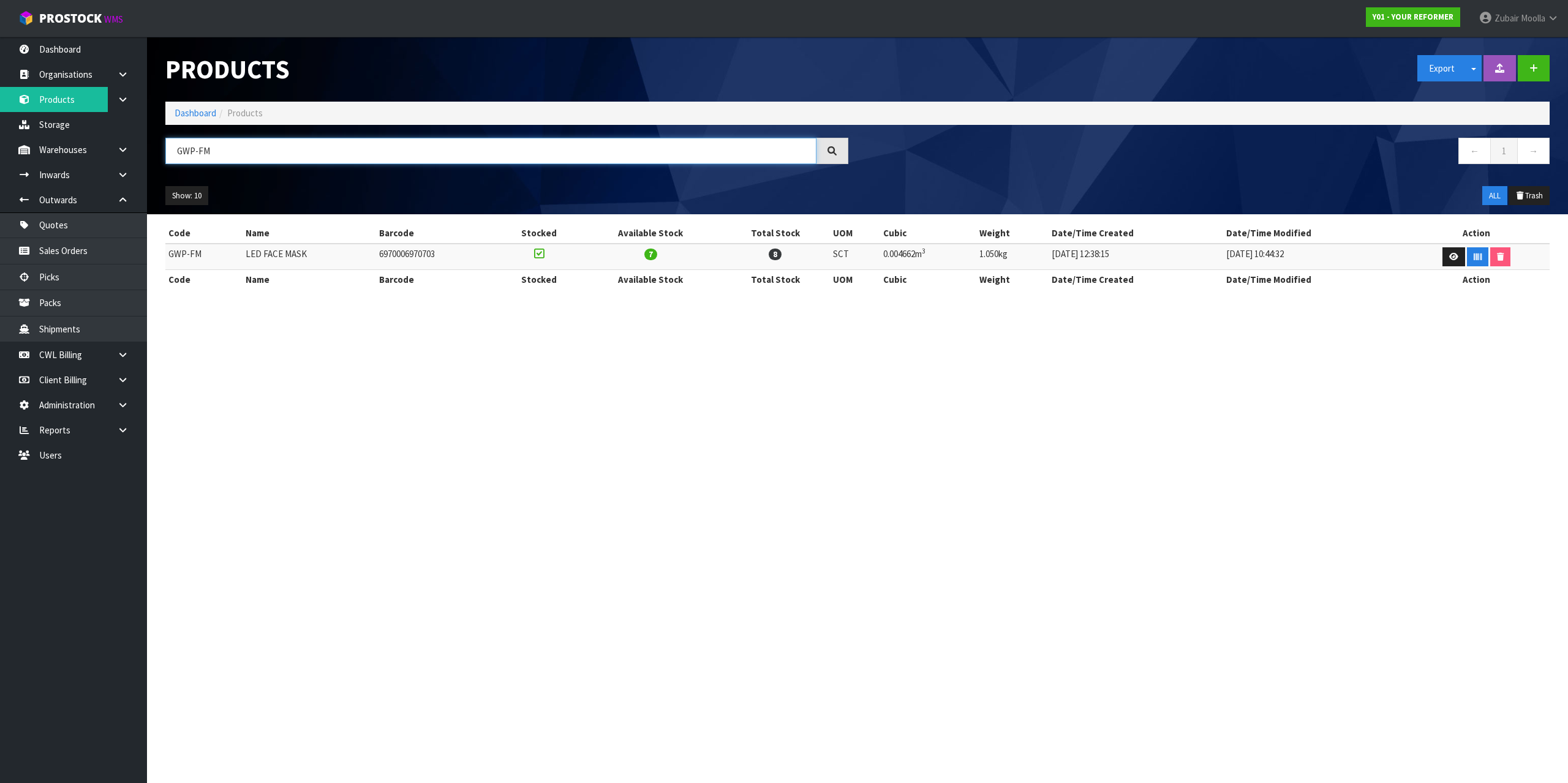
type input "GWP-FM"
click at [1125, 129] on div "Products Export Split button! SOH Summary Measurements Dangerous Goods Import P…" at bounding box center [857, 125] width 1403 height 177
click at [1448, 261] on link at bounding box center [1454, 257] width 23 height 20
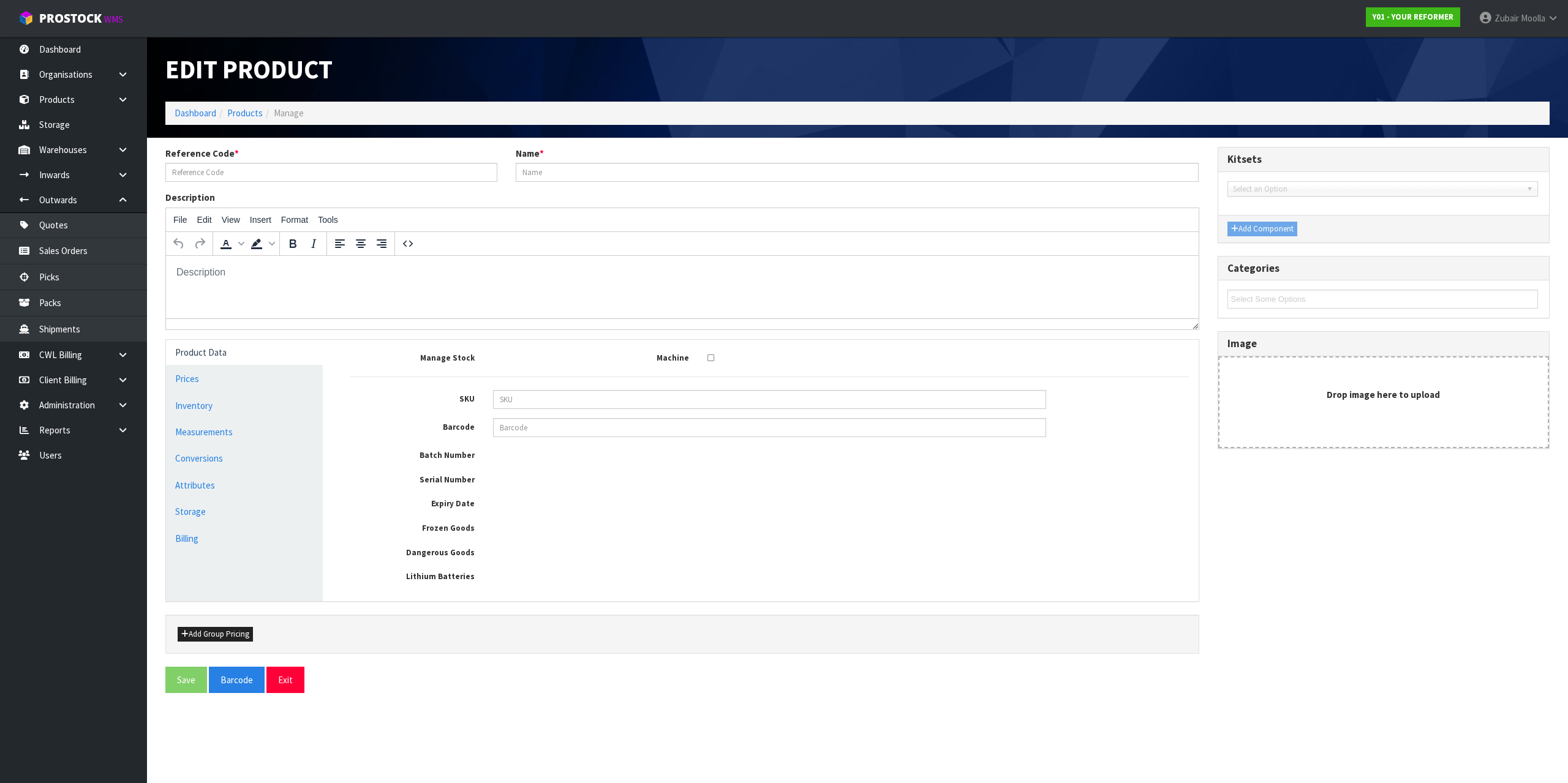
type input "GWP-FM"
type input "LED FACE MASK"
type input "6970006970703"
click at [223, 453] on link "Conversions" at bounding box center [244, 458] width 157 height 25
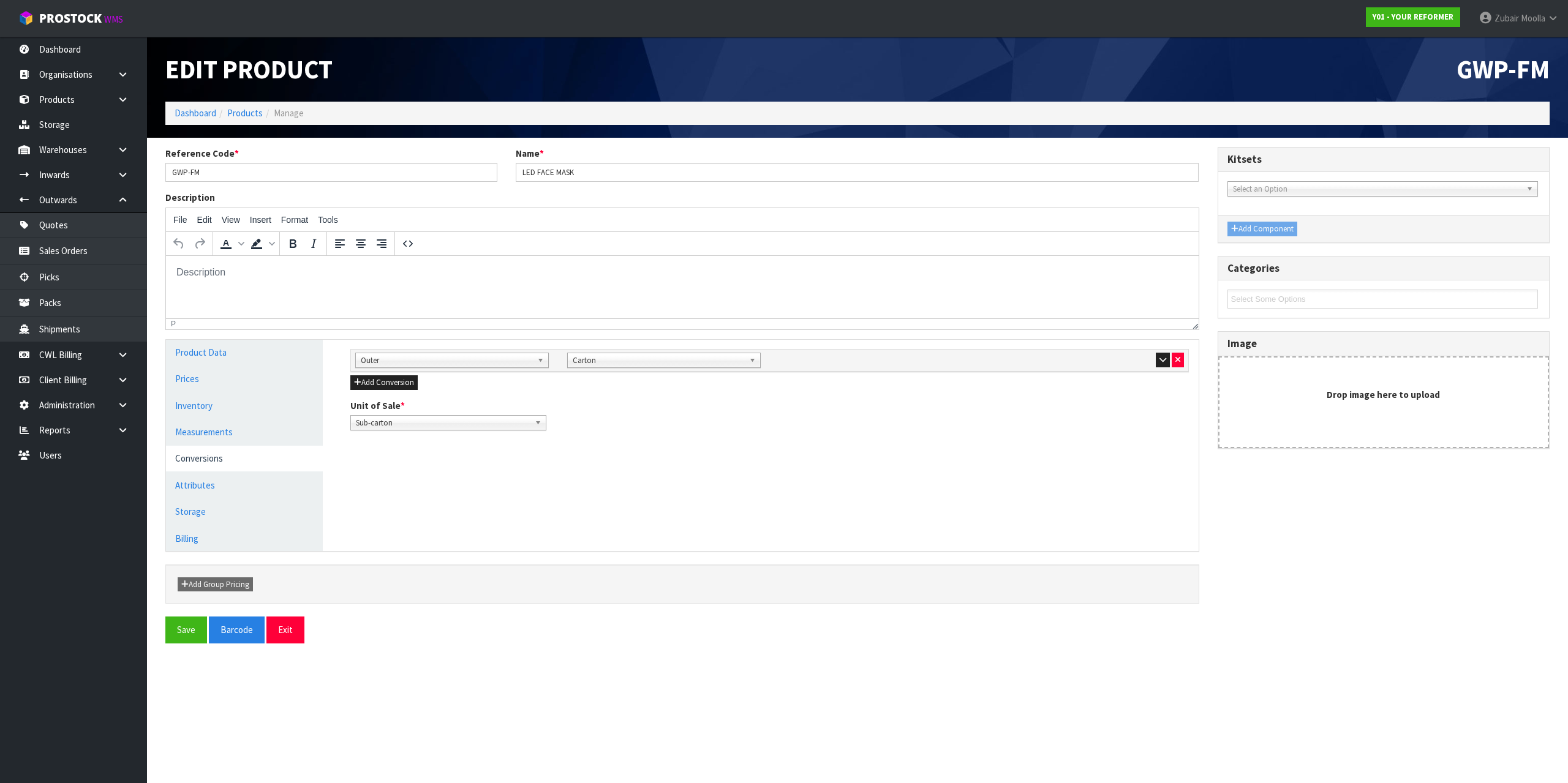
click at [1061, 364] on div at bounding box center [1088, 359] width 194 height 15
